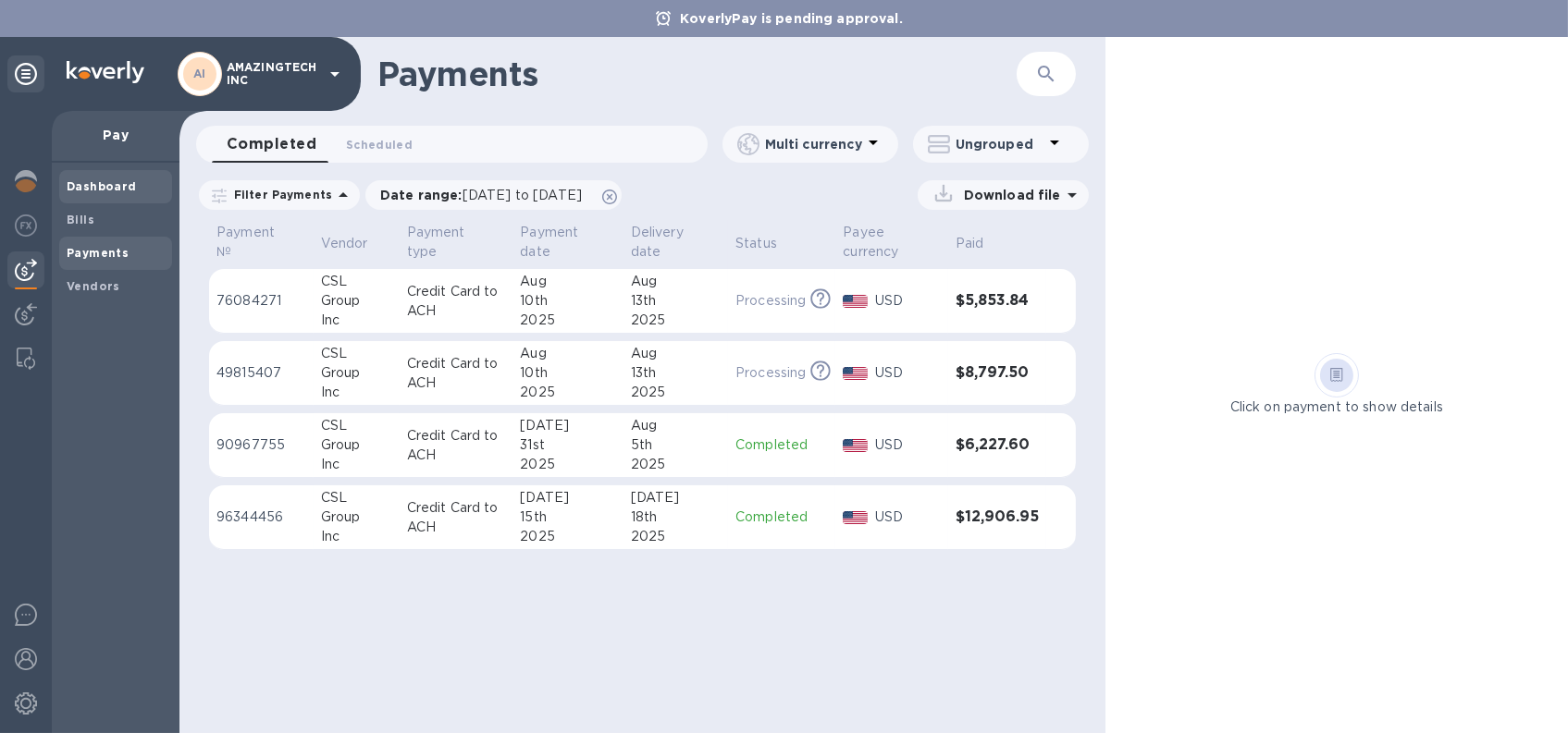
click at [106, 191] on b "Dashboard" at bounding box center [101, 186] width 70 height 14
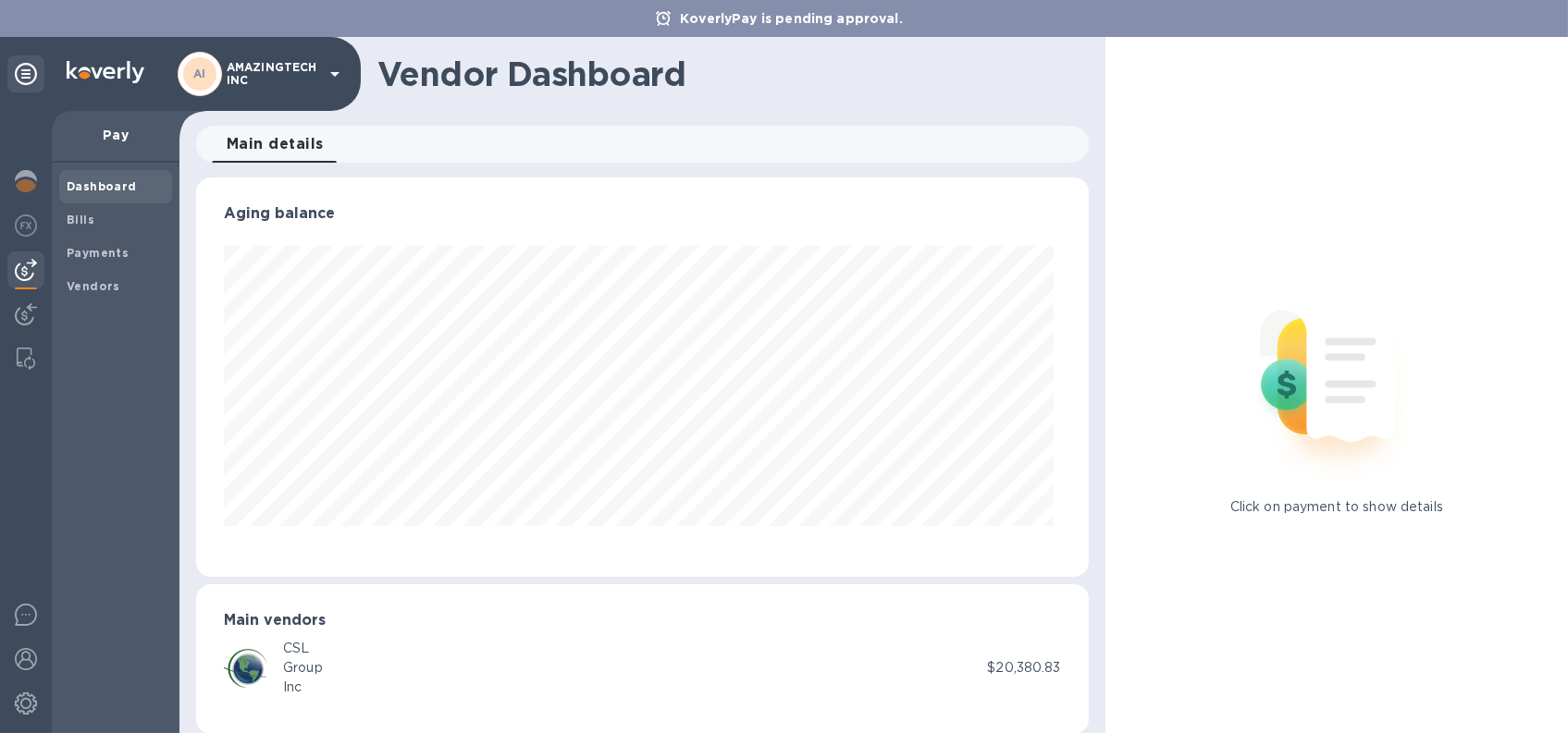
scroll to position [400, 885]
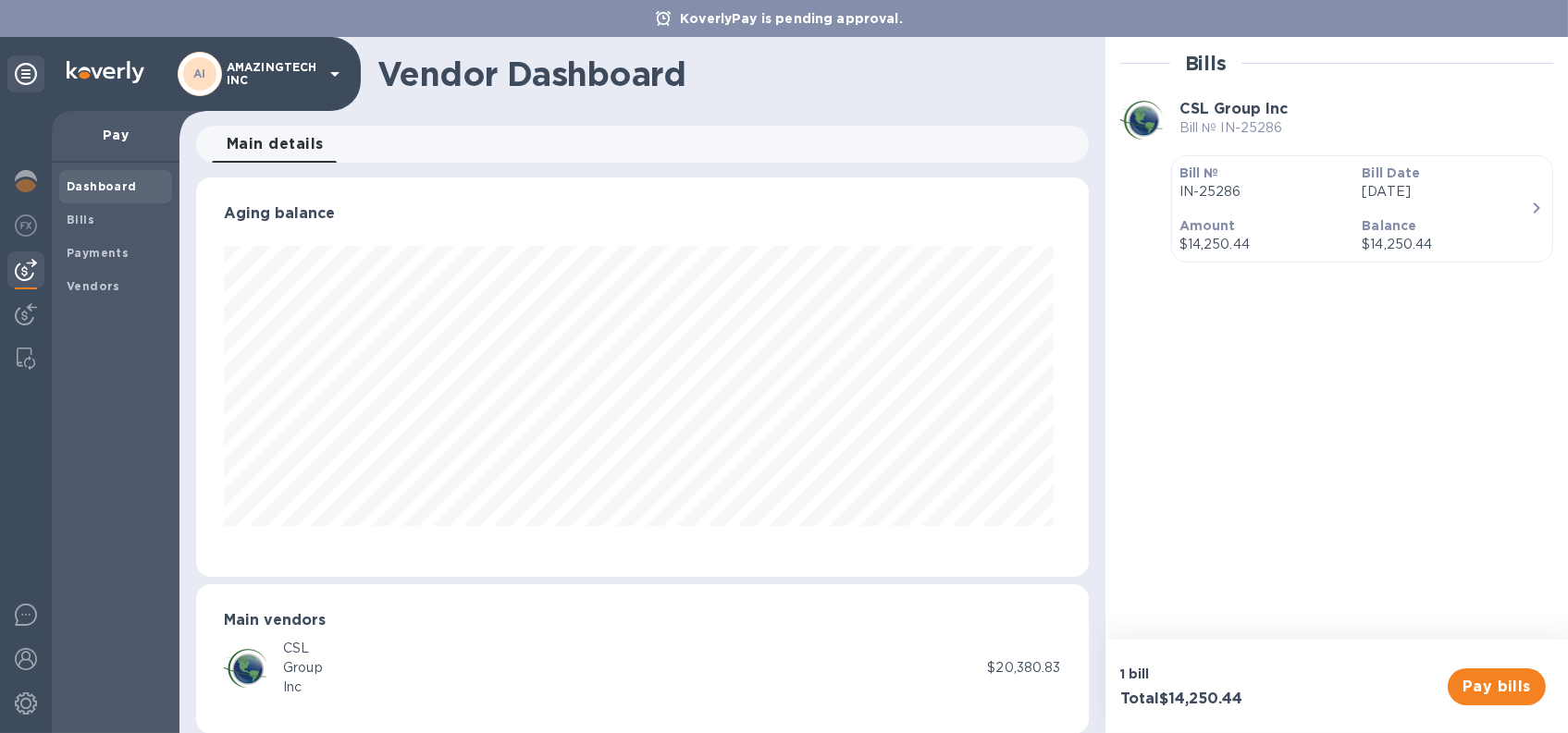
click at [1525, 207] on icon "button" at bounding box center [1536, 208] width 22 height 22
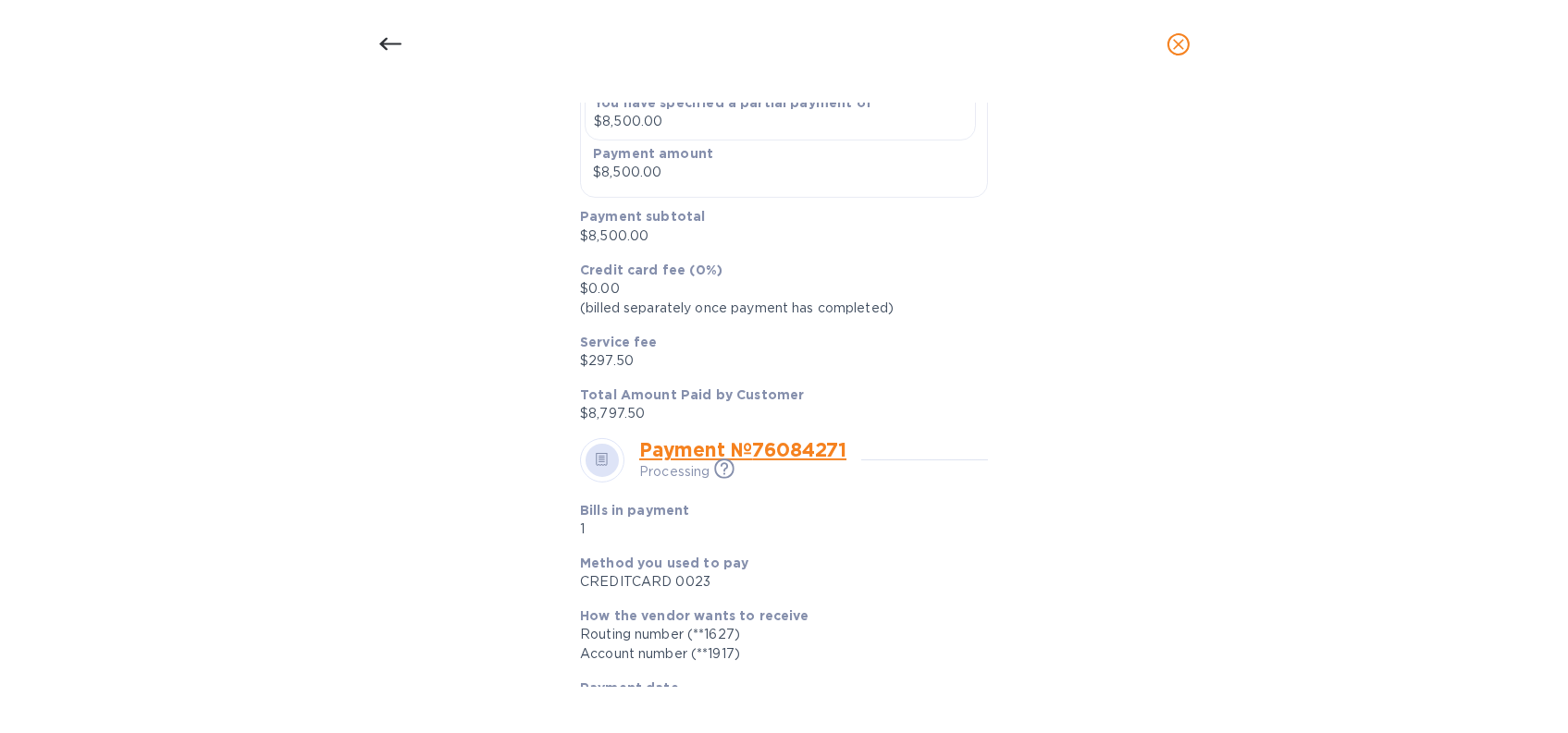
scroll to position [1110, 0]
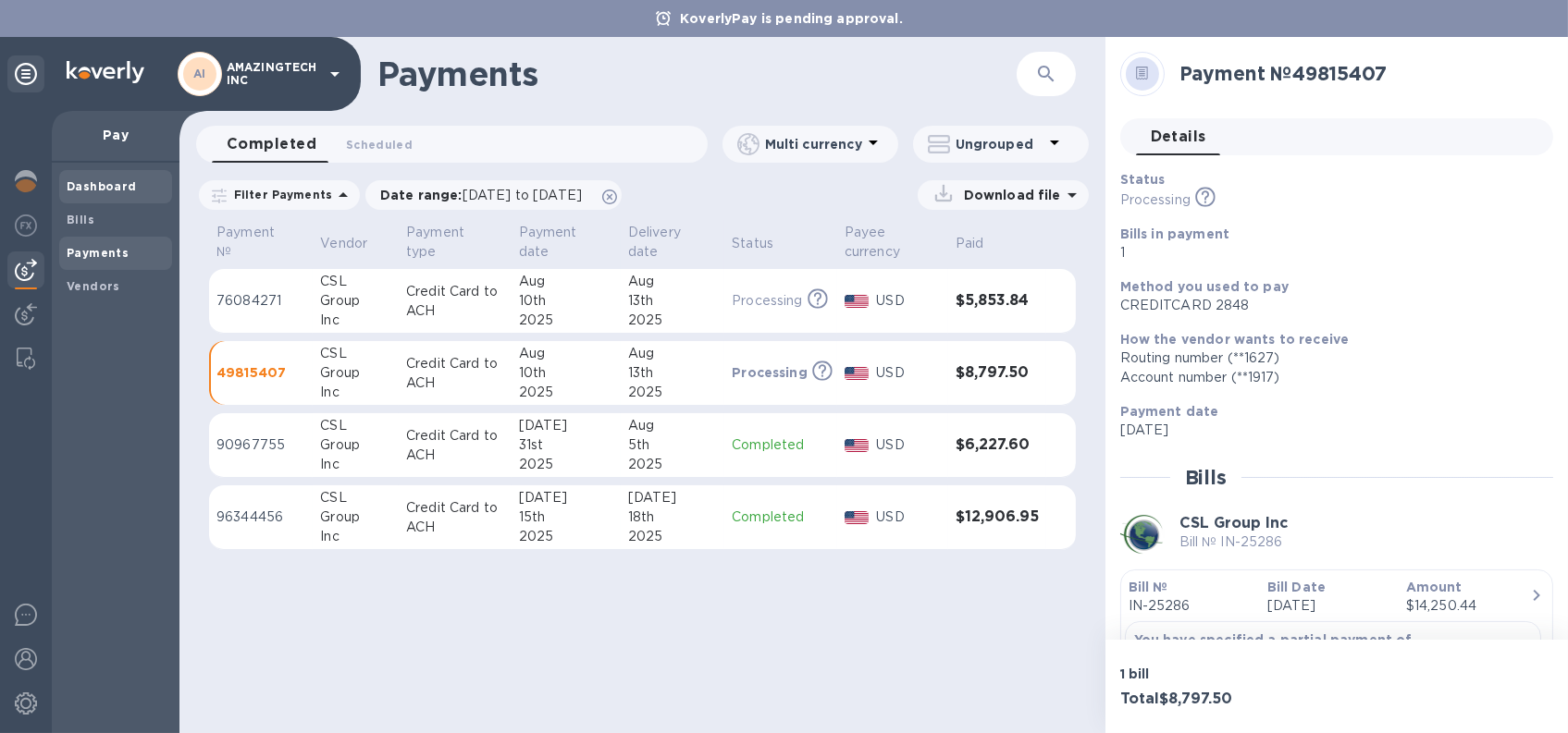
click at [79, 189] on b "Dashboard" at bounding box center [101, 186] width 70 height 14
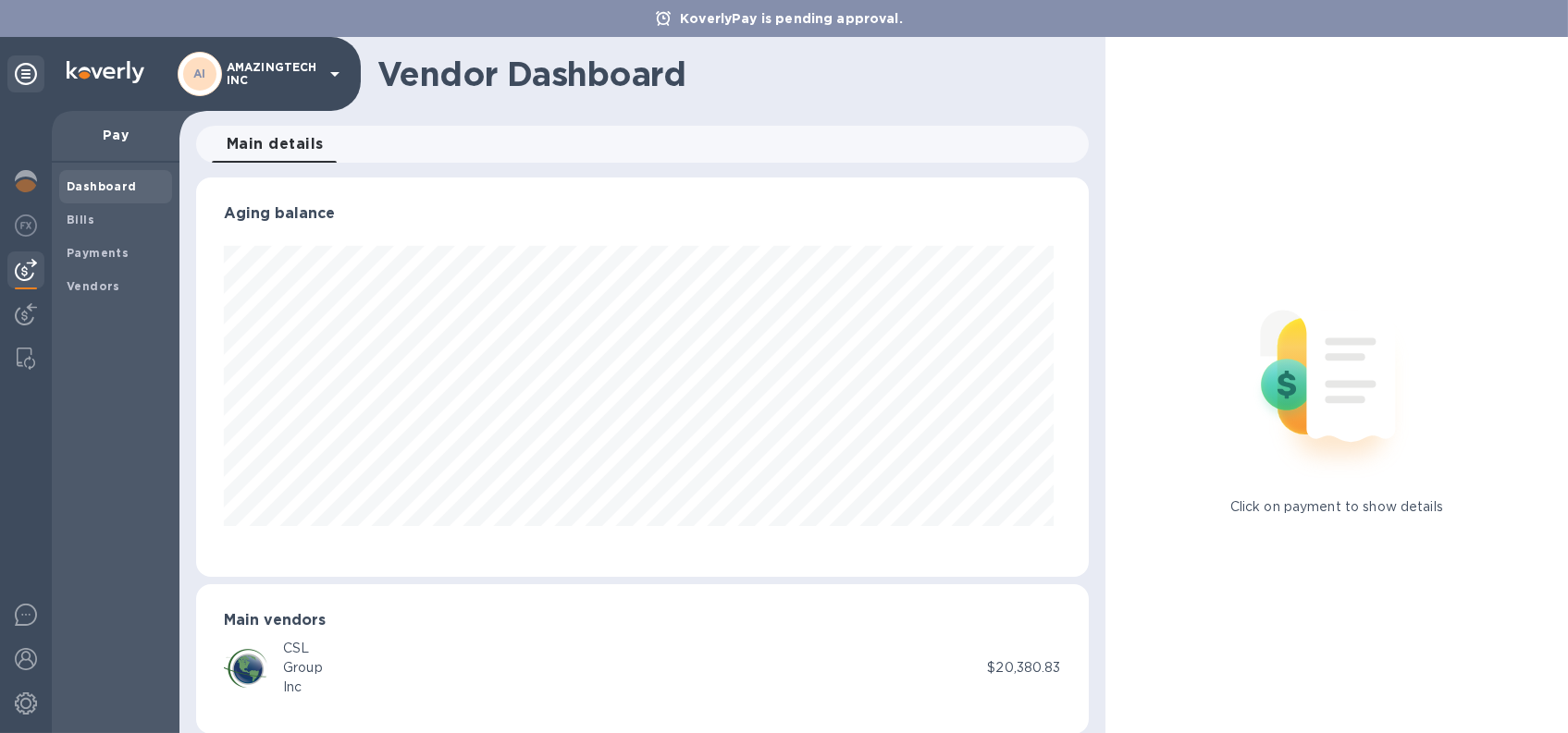
scroll to position [400, 885]
click at [81, 218] on b "Bills" at bounding box center [81, 219] width 28 height 14
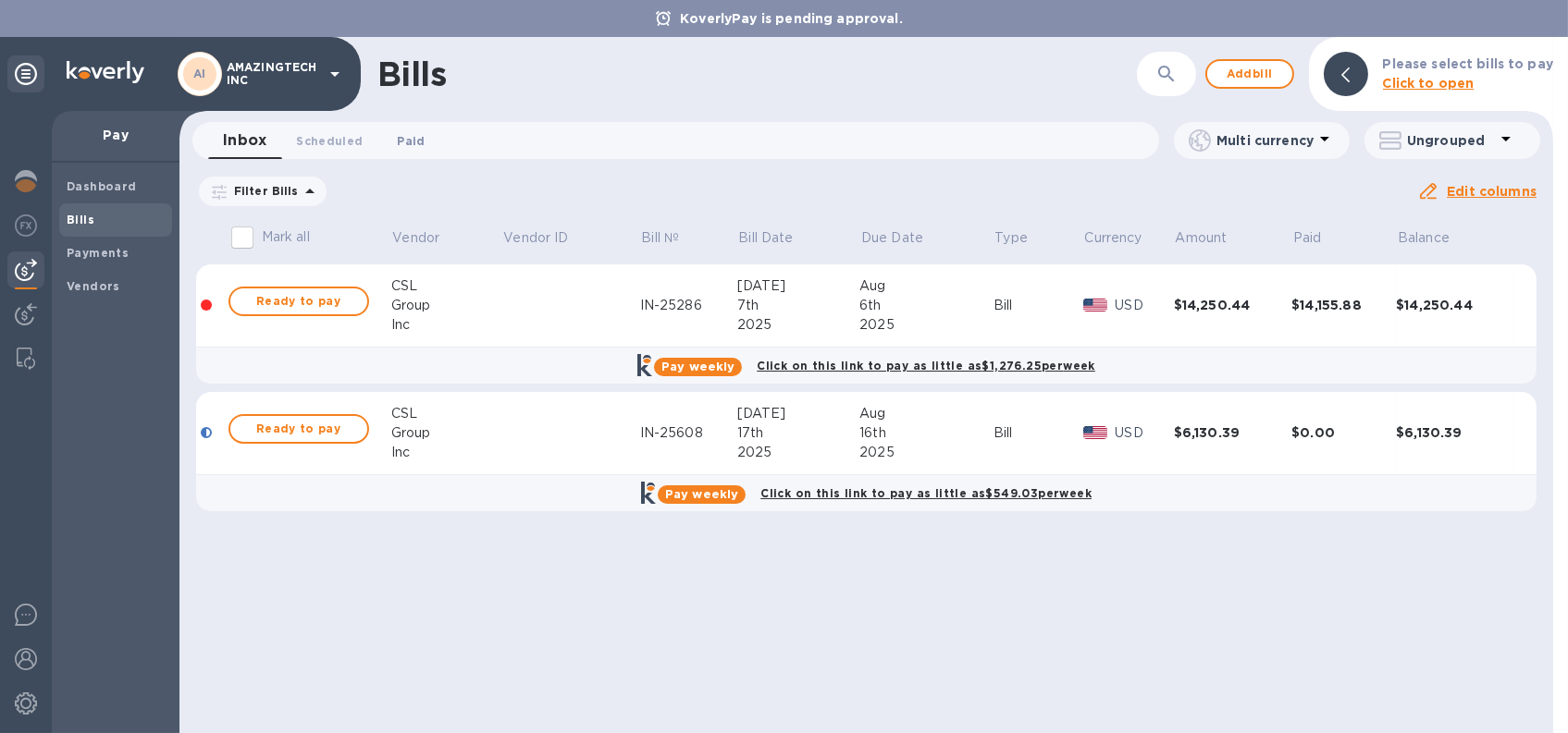
click at [409, 142] on span "Paid 0" at bounding box center [411, 140] width 28 height 20
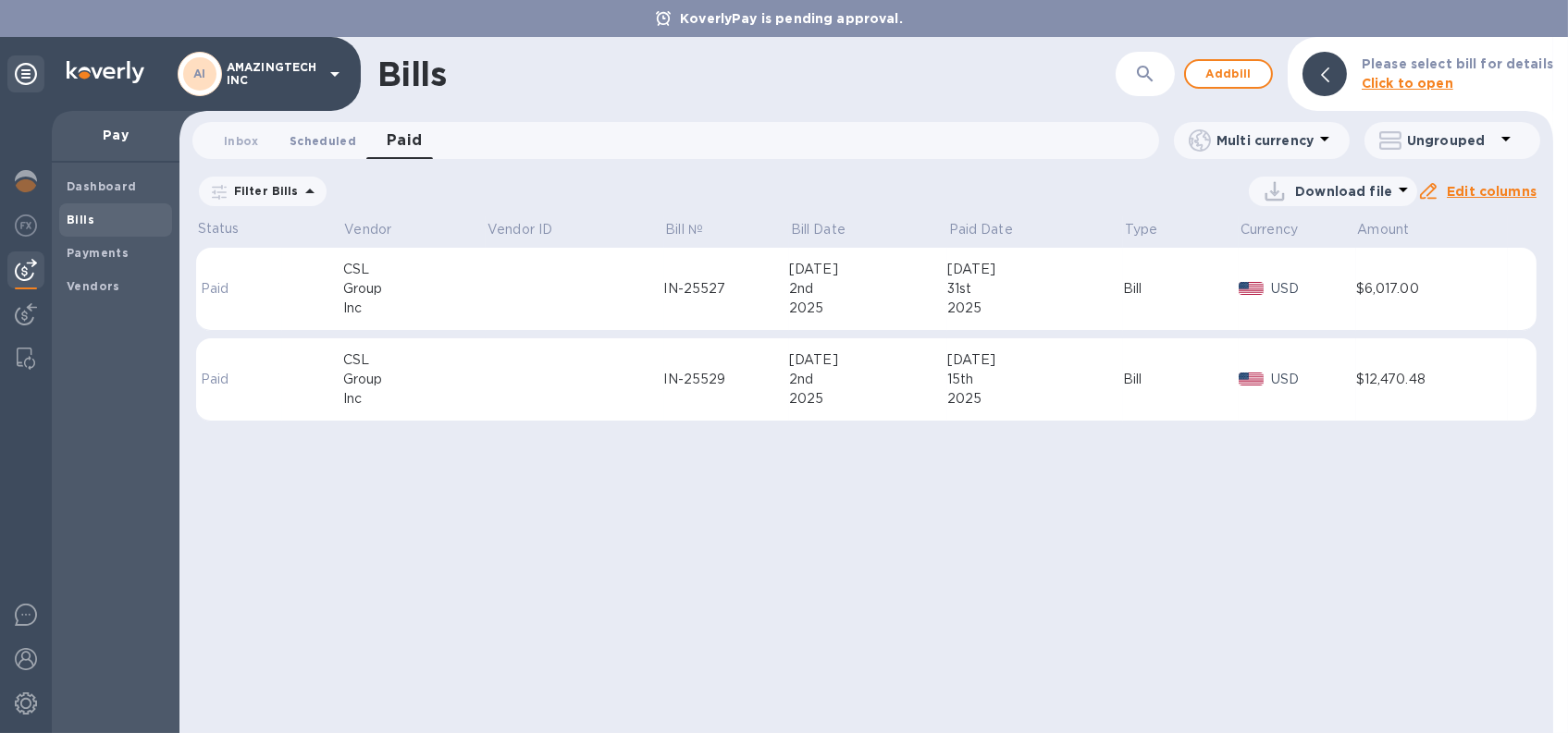
click at [330, 143] on span "Scheduled 0" at bounding box center [322, 140] width 66 height 20
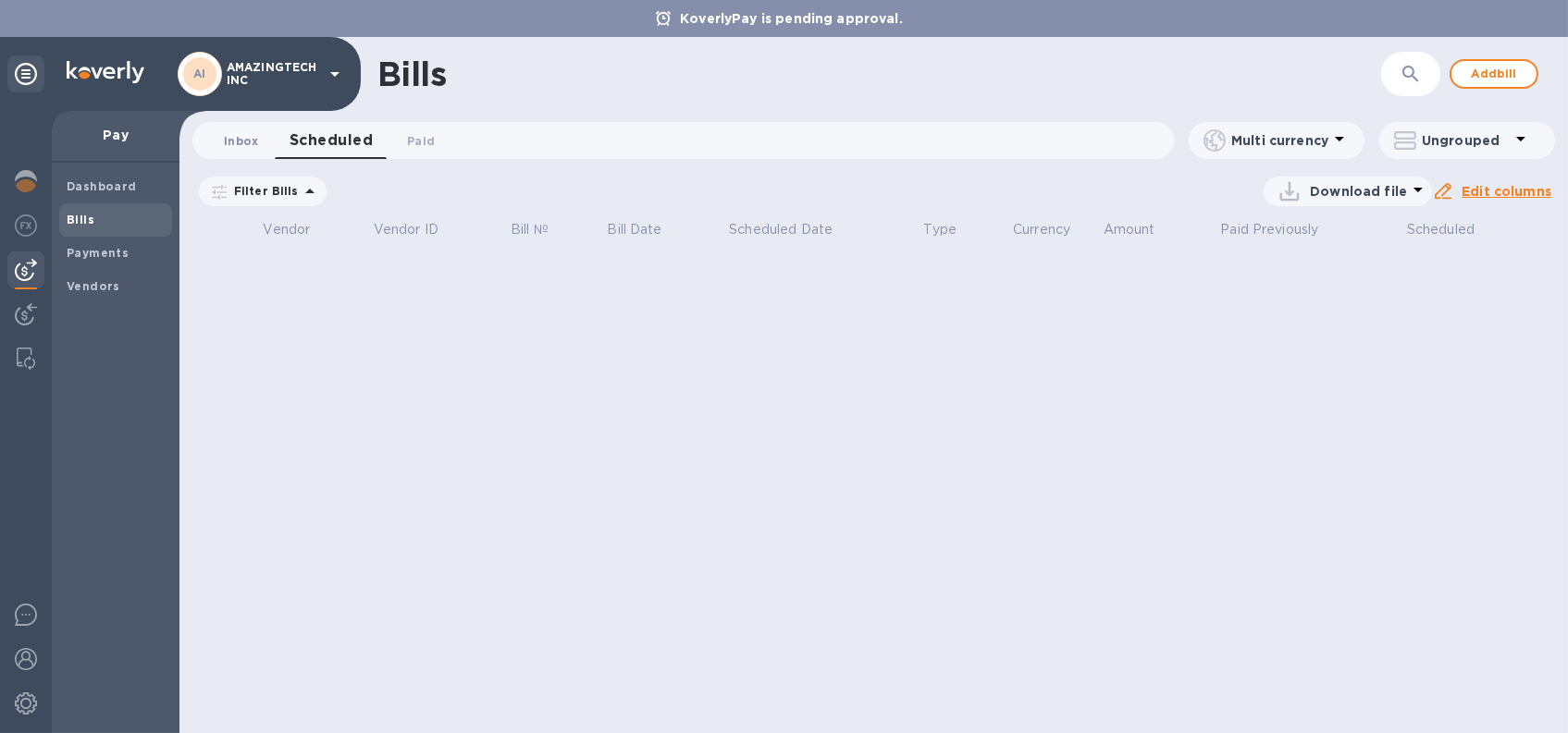
click at [242, 144] on span "Inbox 0" at bounding box center [242, 140] width 36 height 20
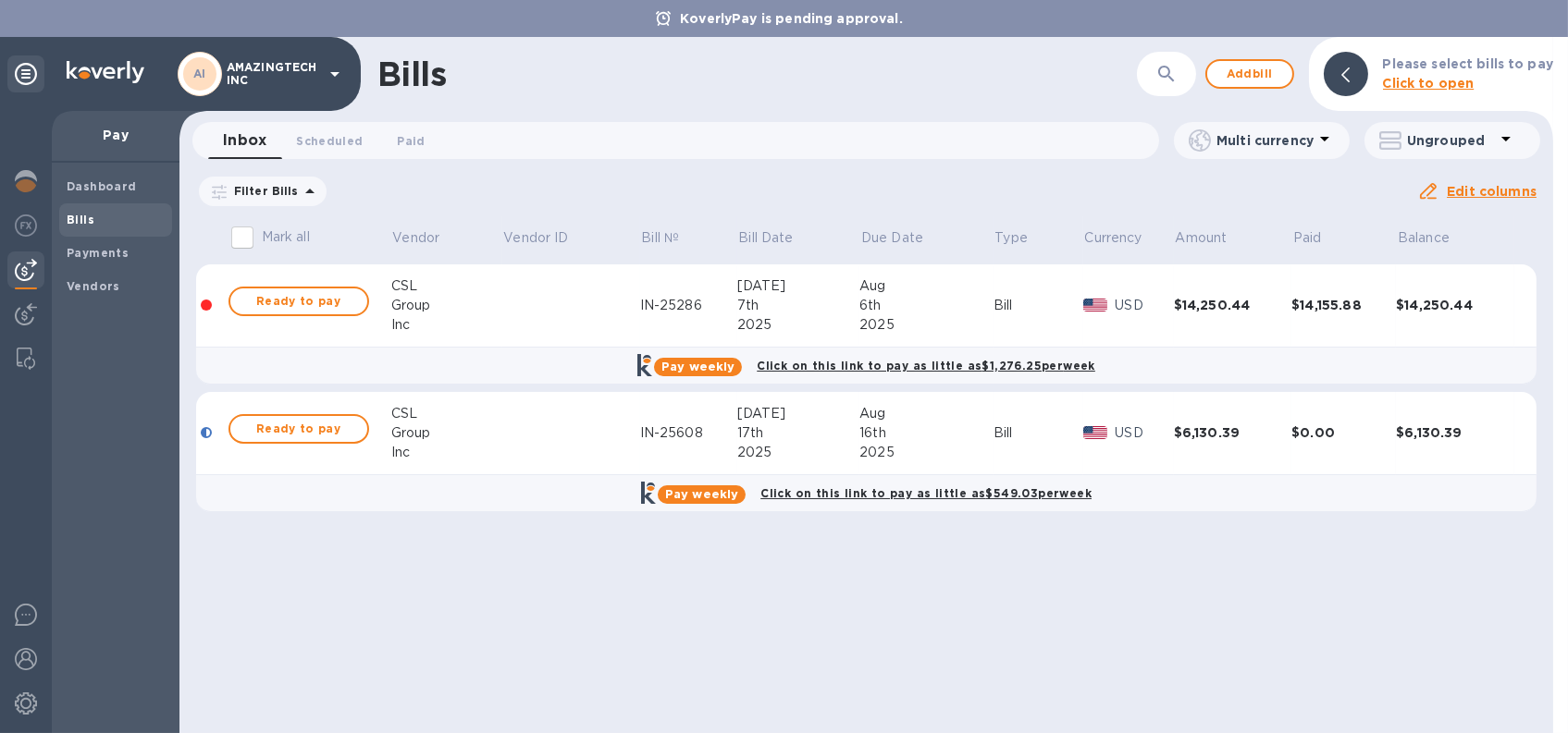
click at [491, 444] on div "Inc" at bounding box center [447, 452] width 111 height 20
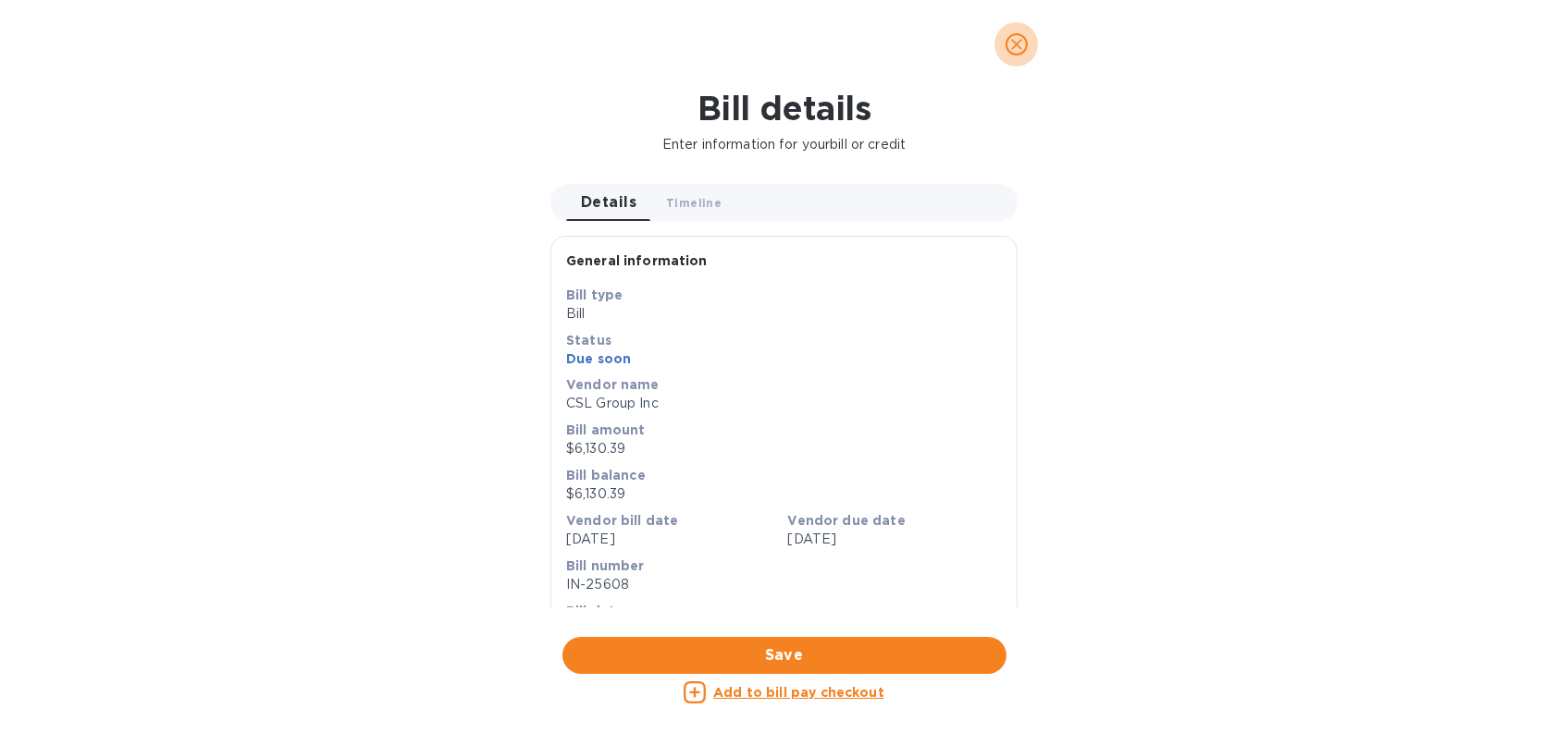
click at [1025, 48] on icon "close" at bounding box center [1017, 45] width 19 height 19
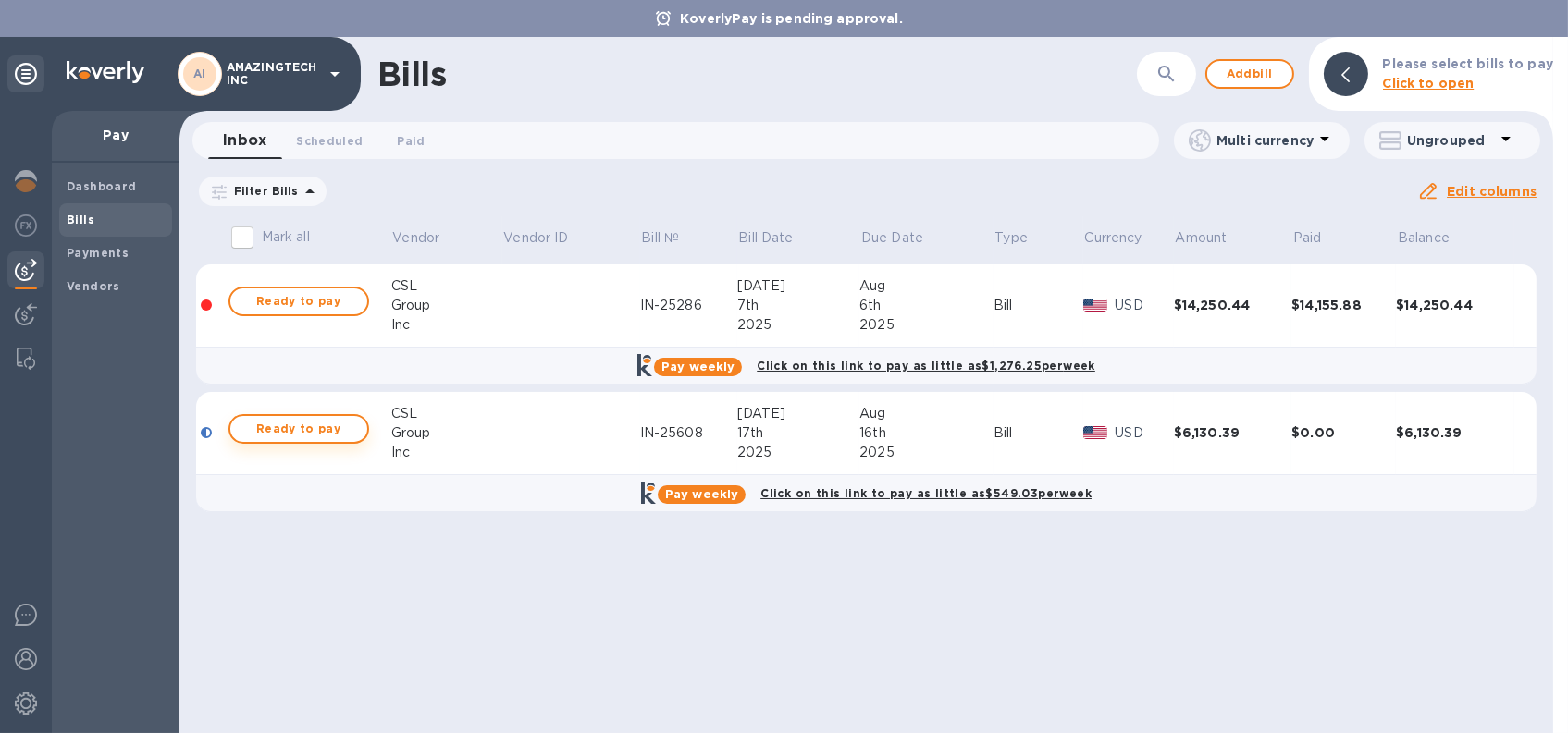
click at [256, 432] on span "Ready to pay" at bounding box center [299, 430] width 108 height 22
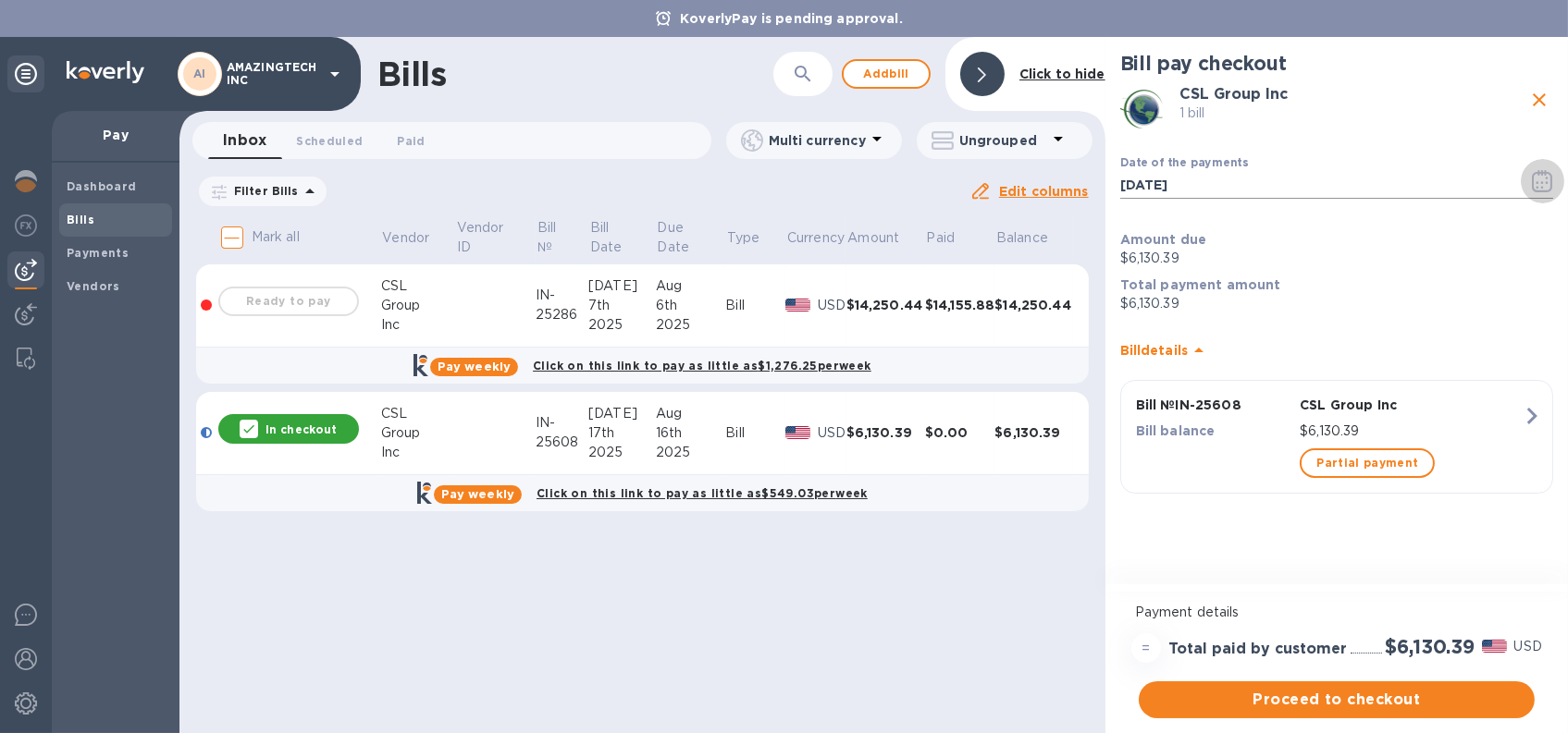
click at [1531, 186] on icon "button" at bounding box center [1542, 182] width 21 height 22
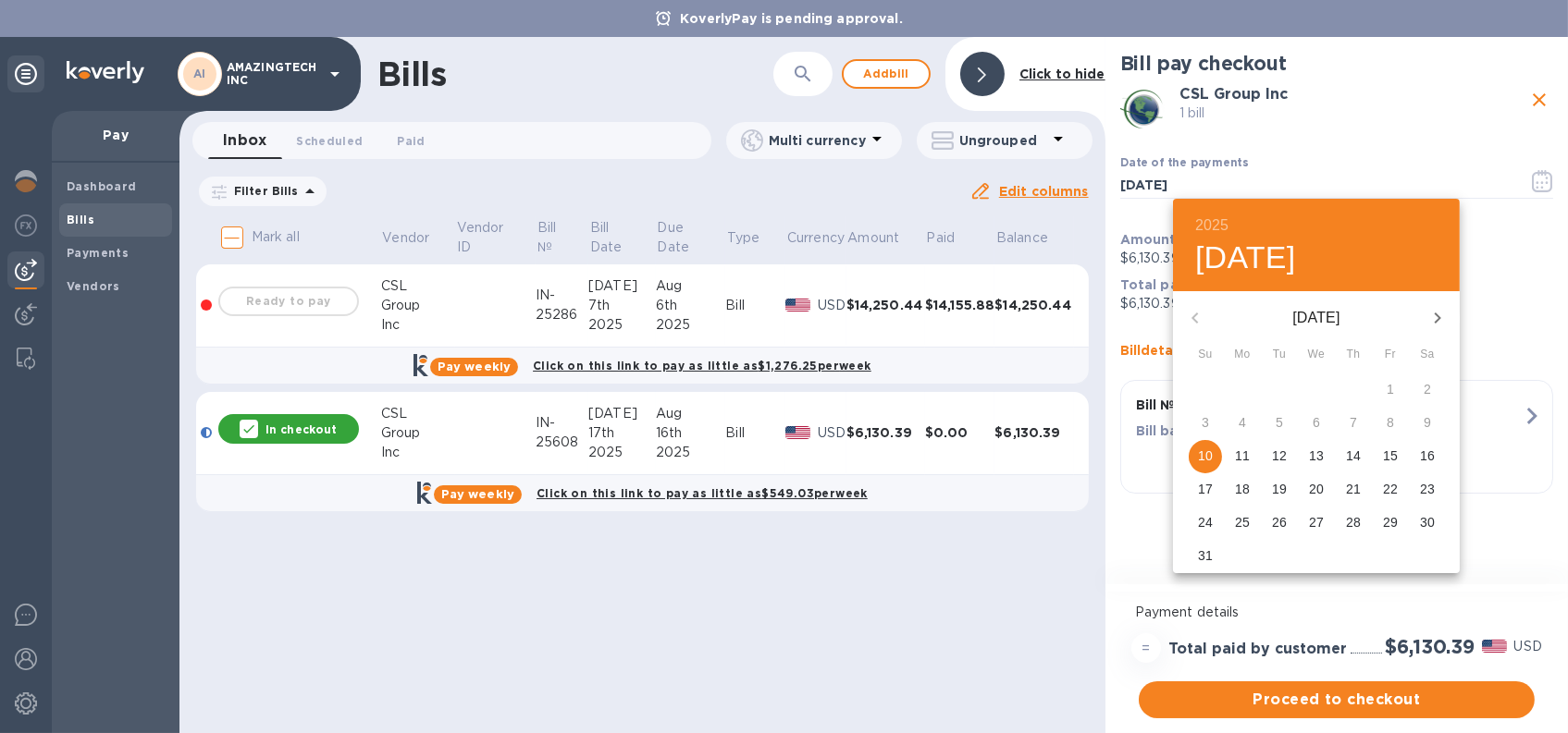
click at [1425, 457] on p "16" at bounding box center [1428, 456] width 15 height 19
type input "[DATE]"
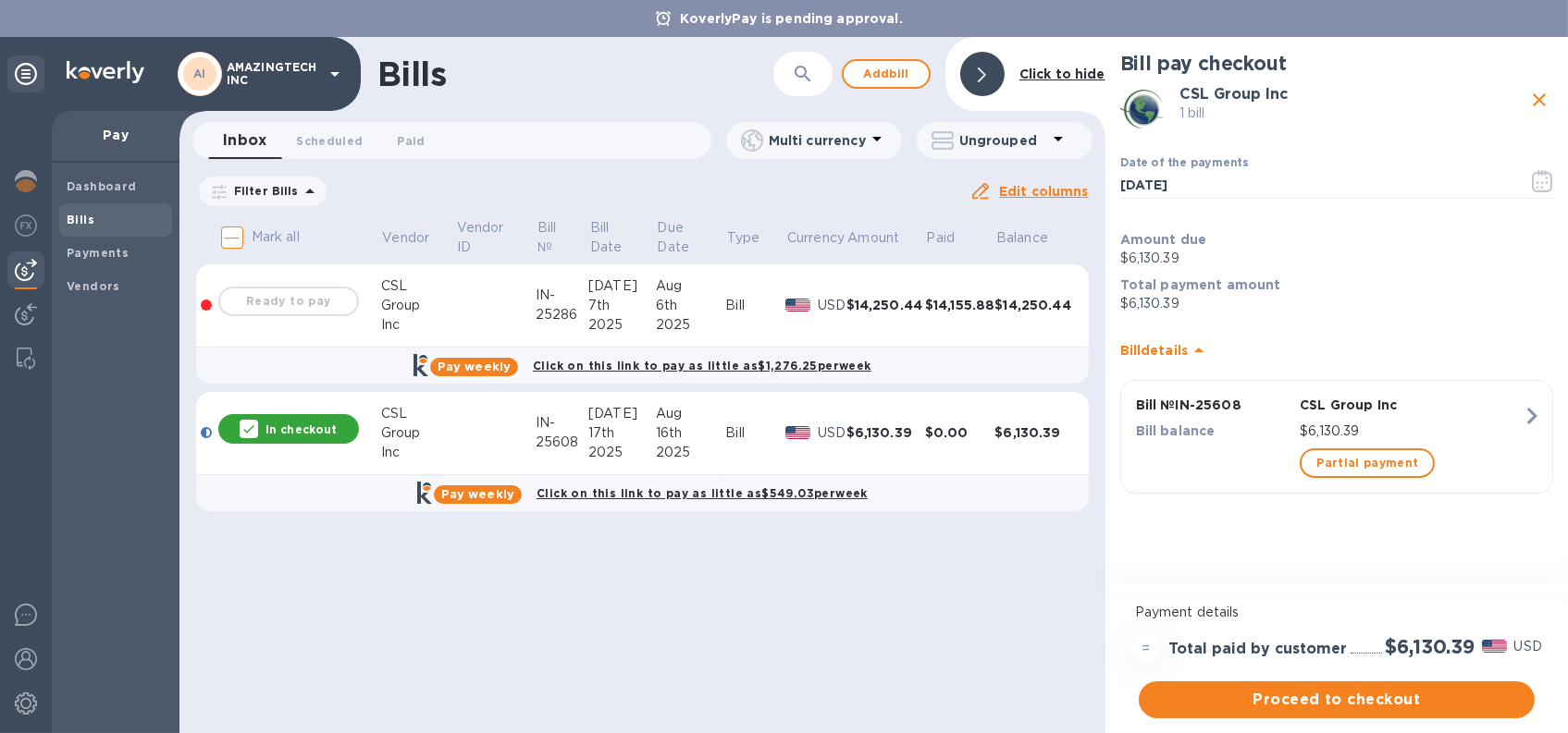
click at [841, 569] on div "Bills ​ Add [PERSON_NAME] to hide Inbox 0 Scheduled 0 Paid 0 Multi currency Ung…" at bounding box center [642, 386] width 926 height 696
click at [1549, 99] on icon "close" at bounding box center [1539, 100] width 22 height 22
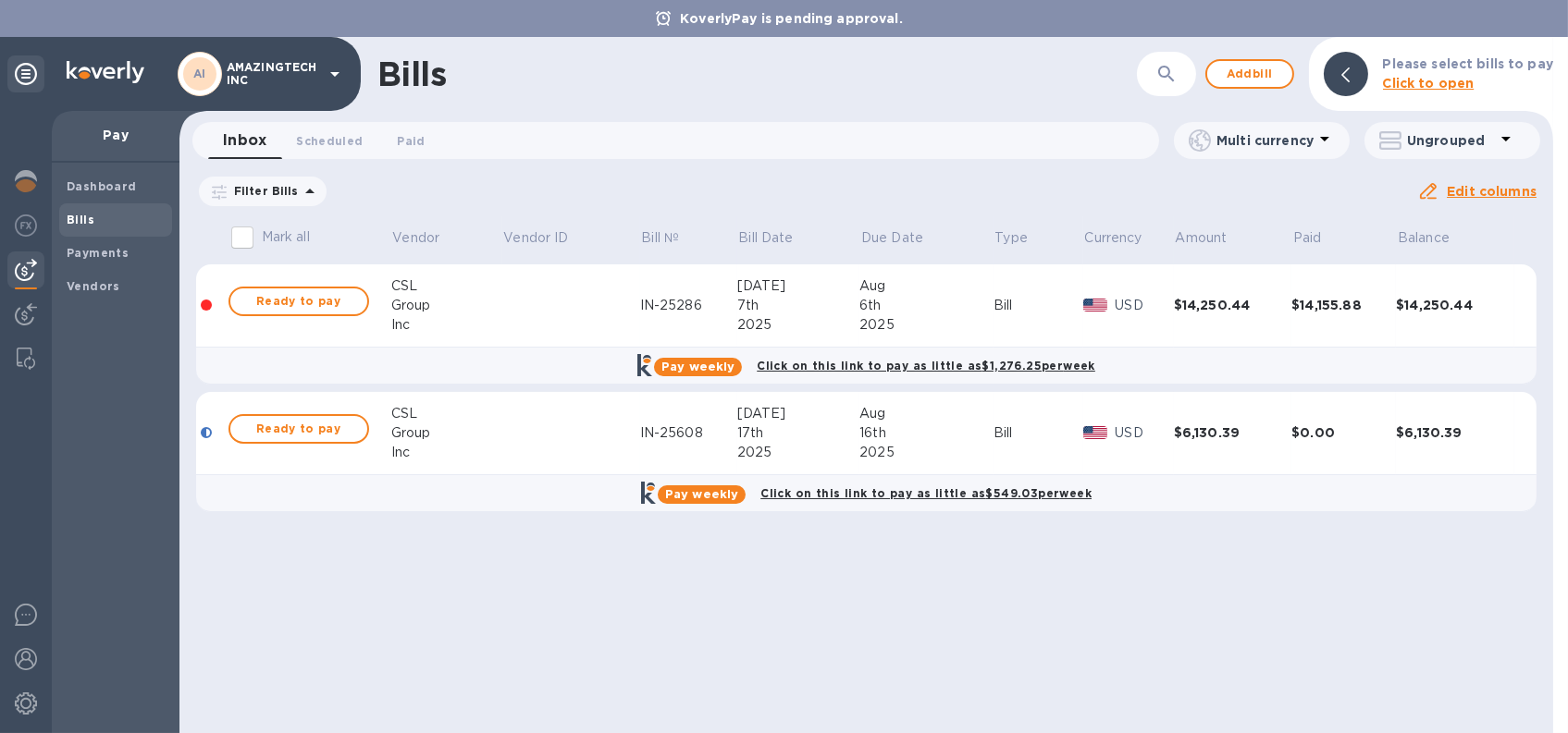
click at [73, 70] on img at bounding box center [105, 72] width 78 height 22
click at [44, 84] on div "AI AMAZINGTECH INC" at bounding box center [180, 74] width 360 height 74
click at [12, 73] on div at bounding box center [26, 74] width 37 height 37
click at [23, 79] on icon at bounding box center [26, 74] width 22 height 22
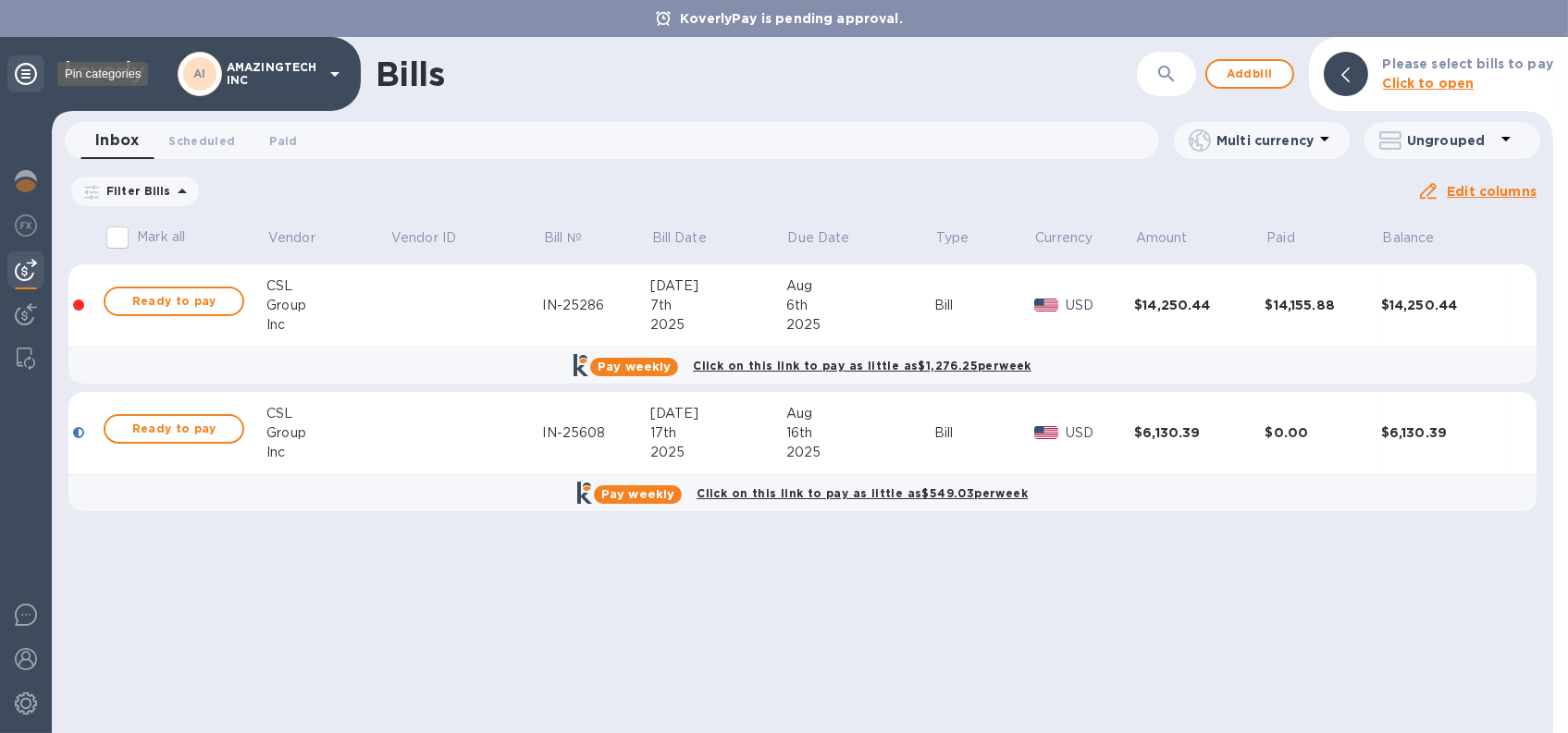
click at [23, 79] on icon at bounding box center [26, 74] width 22 height 22
